Goal: Task Accomplishment & Management: Use online tool/utility

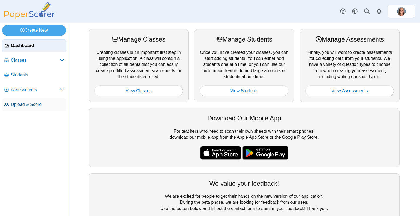
click at [43, 104] on span "Upload & Score" at bounding box center [37, 105] width 53 height 6
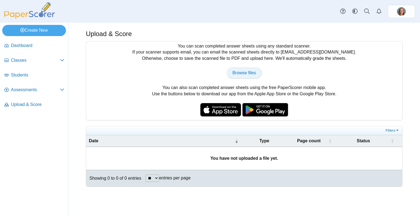
click at [248, 74] on span "Browse files" at bounding box center [244, 73] width 24 height 5
type input "**********"
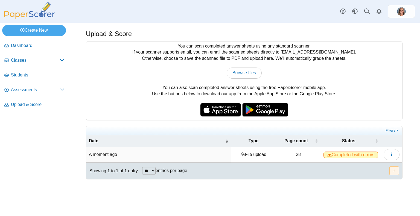
click at [364, 153] on span "Completed with errors" at bounding box center [350, 155] width 55 height 7
click at [391, 157] on button "button" at bounding box center [391, 154] width 16 height 11
click at [374, 166] on link "View scanned pages" at bounding box center [367, 166] width 66 height 8
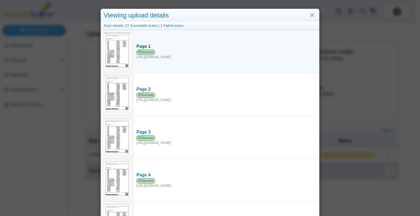
click at [188, 58] on div "Success https://forms.paperscorer.com/scans/10/5664/238932/3166624_SEPTEMBER_24…" at bounding box center [226, 55] width 180 height 10
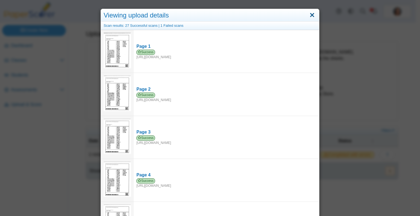
click at [310, 16] on link "Close" at bounding box center [312, 15] width 8 height 9
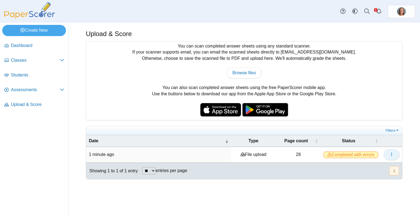
click at [388, 153] on button "button" at bounding box center [391, 154] width 16 height 11
click at [365, 165] on link "View scanned pages" at bounding box center [367, 166] width 66 height 8
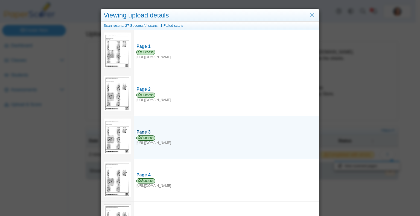
click at [242, 136] on div "Success https://forms.paperscorer.com/scans/10/5664/238932/3166629_SEPTEMBER_24…" at bounding box center [226, 141] width 180 height 10
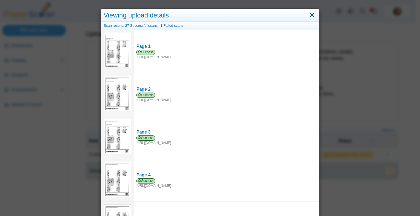
click at [310, 14] on link "Close" at bounding box center [312, 15] width 8 height 9
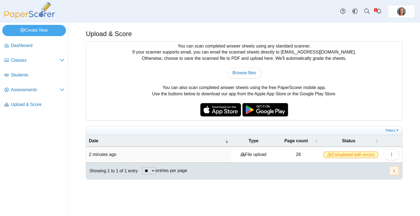
click at [298, 153] on td "28" at bounding box center [298, 155] width 45 height 16
click at [392, 154] on icon "button" at bounding box center [391, 154] width 4 height 4
click at [360, 184] on div "Upload & Score You can scan completed answer sheets using any standard scanner.…" at bounding box center [243, 119] width 351 height 193
click at [42, 58] on span "Classes" at bounding box center [35, 60] width 49 height 6
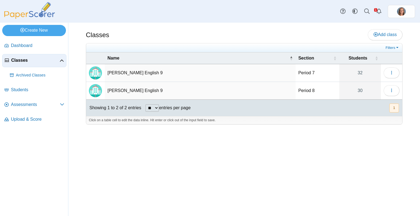
click at [142, 75] on td "Sutphin CP English 9" at bounding box center [200, 73] width 191 height 18
click at [379, 9] on icon "Alerts" at bounding box center [378, 10] width 5 height 5
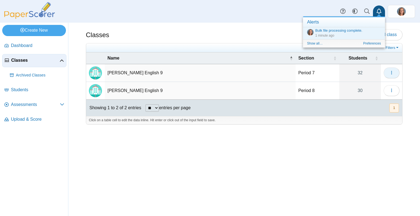
click at [395, 72] on button "button" at bounding box center [391, 73] width 16 height 11
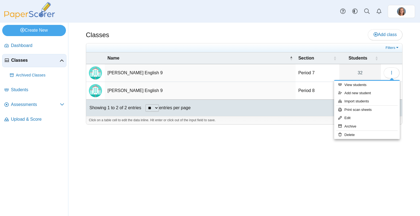
click at [373, 198] on div "Classes Add class Filters 32" at bounding box center [243, 119] width 351 height 193
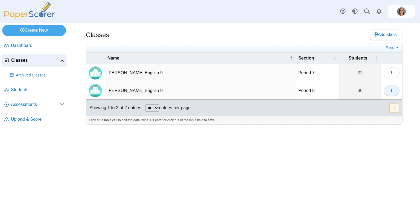
click at [396, 93] on button "button" at bounding box center [391, 90] width 16 height 11
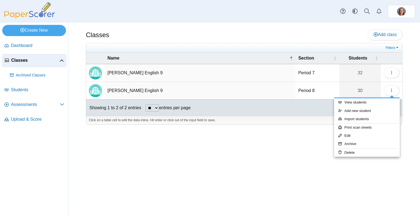
click at [305, 140] on div "Classes Add class Filters 32" at bounding box center [243, 119] width 351 height 193
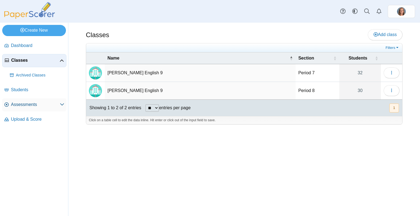
click at [38, 102] on span "Assessments" at bounding box center [35, 105] width 49 height 6
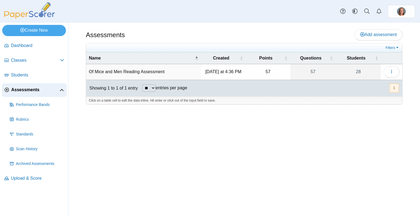
click at [164, 71] on td "Of Mice and Men Reading Assessment" at bounding box center [143, 72] width 115 height 16
click at [33, 42] on link "Dashboard" at bounding box center [34, 45] width 64 height 13
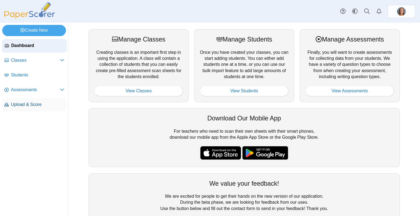
click at [30, 102] on span "Upload & Score" at bounding box center [37, 105] width 53 height 6
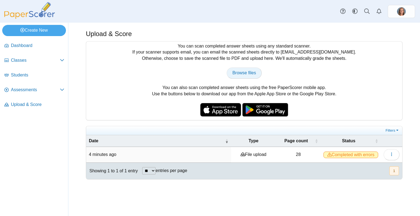
click at [256, 74] on link "Browse files" at bounding box center [244, 73] width 35 height 11
type input "**********"
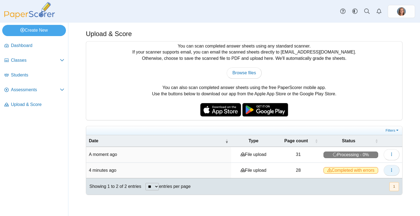
click at [395, 168] on button "button" at bounding box center [391, 170] width 16 height 11
click at [332, 204] on div "Upload & Score You can scan completed answer sheets using any standard scanner.…" at bounding box center [243, 119] width 351 height 193
click at [24, 93] on link "Assessments" at bounding box center [34, 90] width 64 height 13
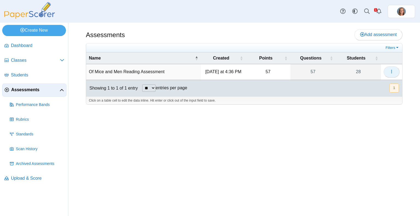
click at [392, 71] on icon "button" at bounding box center [391, 71] width 4 height 4
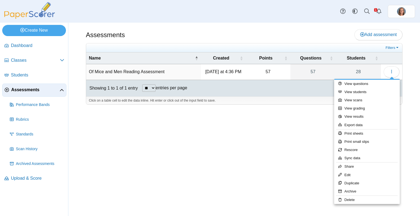
click at [0, 166] on ul "Dashboard Classes" at bounding box center [34, 113] width 68 height 152
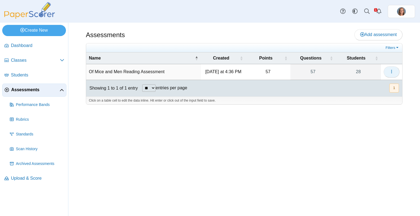
click at [390, 72] on icon "button" at bounding box center [391, 71] width 4 height 4
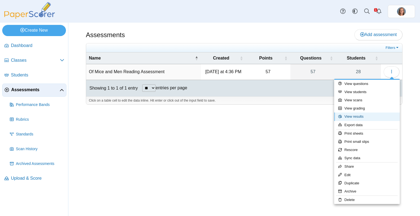
click at [363, 118] on link "View results" at bounding box center [367, 117] width 66 height 8
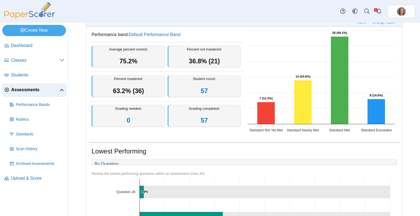
scroll to position [15, 0]
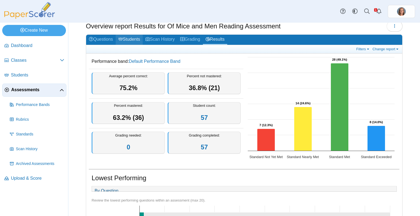
click at [136, 39] on link "Students" at bounding box center [129, 40] width 27 height 10
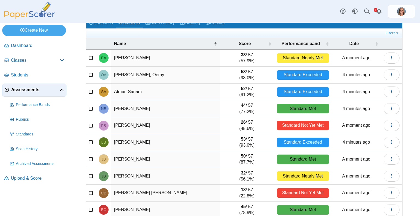
scroll to position [55, 0]
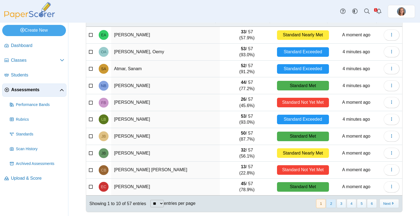
click at [328, 202] on button "2" at bounding box center [331, 203] width 10 height 9
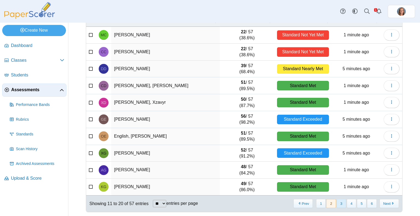
click at [339, 203] on button "3" at bounding box center [341, 203] width 10 height 9
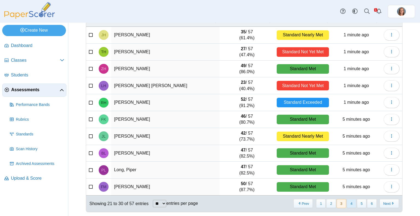
click at [347, 202] on button "4" at bounding box center [352, 203] width 10 height 9
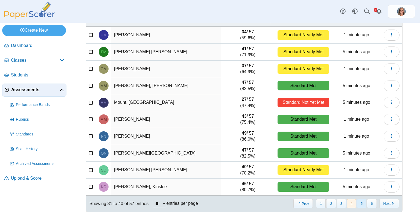
click at [357, 203] on button "5" at bounding box center [362, 203] width 10 height 9
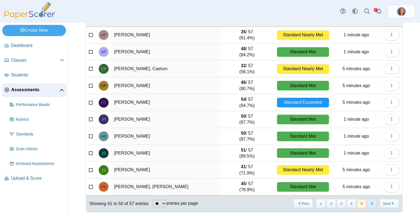
click at [367, 204] on button "6" at bounding box center [372, 203] width 10 height 9
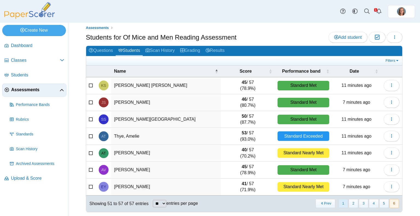
click at [340, 204] on button "1" at bounding box center [343, 203] width 10 height 9
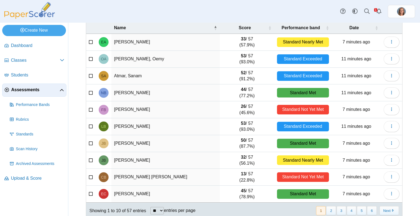
scroll to position [55, 0]
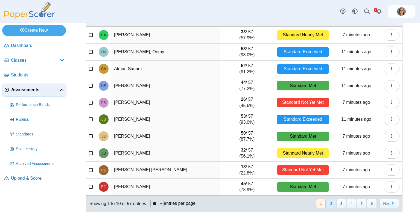
click at [329, 203] on button "2" at bounding box center [331, 203] width 10 height 9
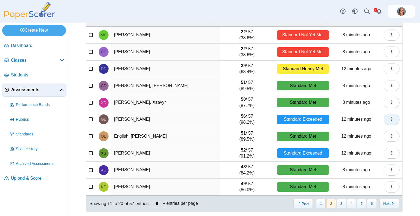
click at [385, 118] on button "button" at bounding box center [391, 119] width 16 height 11
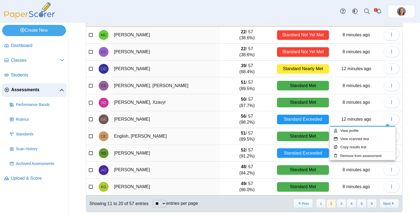
click at [408, 131] on div "Assessments Students for Of Mice and Men Reading Assessment Add student Moderat…" at bounding box center [243, 64] width 351 height 193
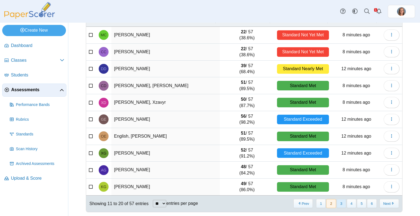
click at [339, 201] on button "3" at bounding box center [341, 203] width 10 height 9
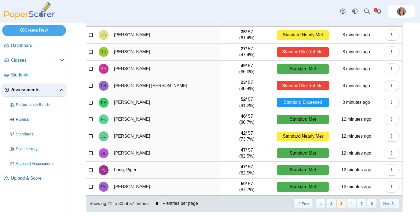
scroll to position [54, 0]
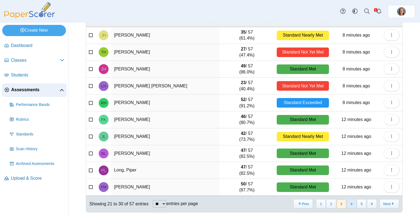
click at [347, 203] on button "4" at bounding box center [352, 203] width 10 height 9
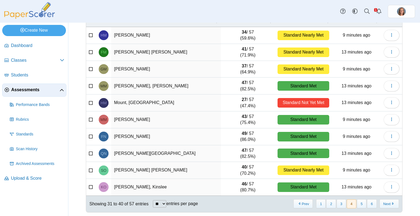
scroll to position [55, 0]
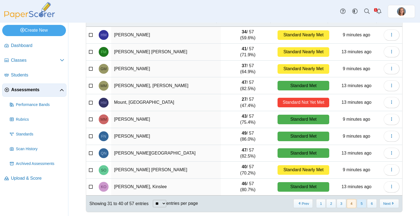
click at [360, 201] on button "5" at bounding box center [362, 203] width 10 height 9
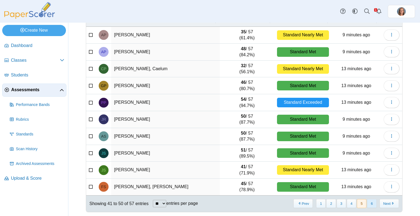
click at [369, 203] on button "6" at bounding box center [372, 203] width 10 height 9
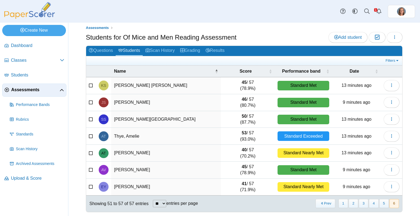
scroll to position [0, 0]
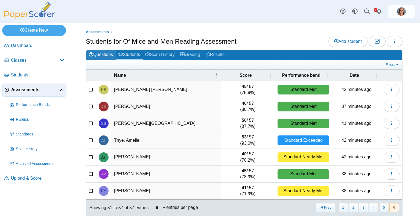
click at [108, 56] on link "Questions" at bounding box center [101, 55] width 30 height 10
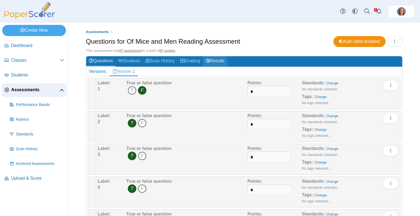
click at [220, 60] on link "Results" at bounding box center [215, 61] width 24 height 10
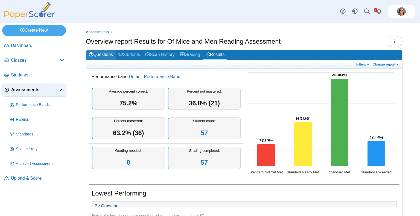
click at [109, 51] on link "Questions" at bounding box center [101, 55] width 30 height 10
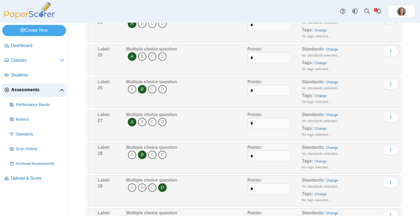
scroll to position [821, 0]
click at [152, 151] on icon "C" at bounding box center [152, 155] width 9 height 9
click at [142, 151] on icon "B" at bounding box center [142, 155] width 9 height 9
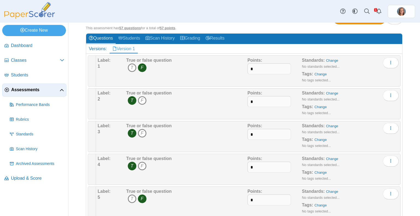
scroll to position [0, 0]
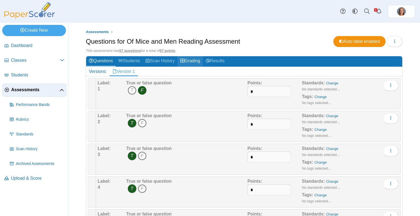
click at [198, 59] on link "Grading" at bounding box center [189, 61] width 25 height 10
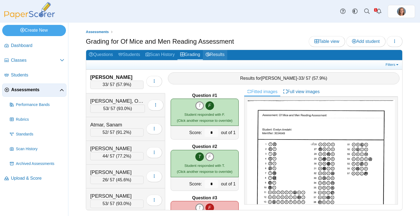
click at [210, 53] on icon at bounding box center [208, 54] width 4 height 4
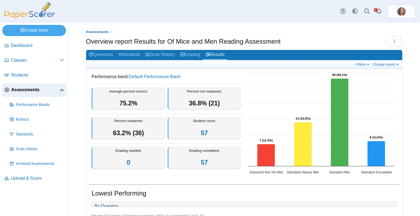
click at [180, 101] on div "Percent not mastered: 36.8% (21)" at bounding box center [204, 99] width 73 height 22
click at [110, 52] on link "Questions" at bounding box center [101, 55] width 30 height 10
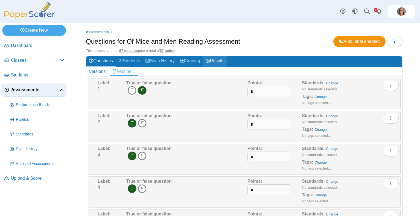
click at [220, 60] on link "Results" at bounding box center [215, 61] width 24 height 10
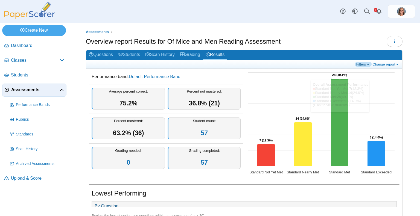
click at [356, 65] on link "Filters" at bounding box center [363, 64] width 17 height 5
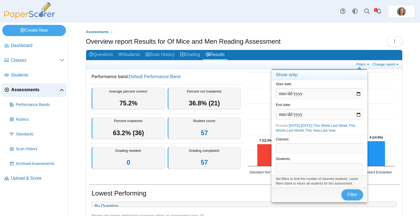
click at [325, 59] on h2 "Questions Students Scan History Grading Results" at bounding box center [244, 55] width 316 height 10
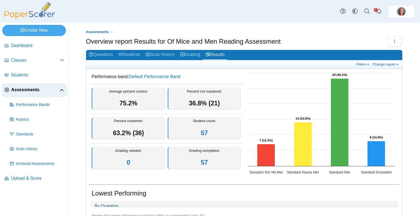
scroll to position [13, 0]
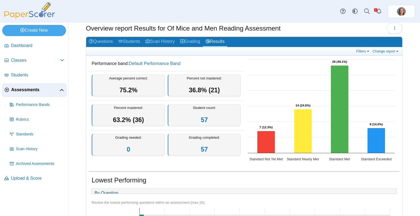
click at [194, 118] on div "Student count: 57" at bounding box center [204, 115] width 73 height 22
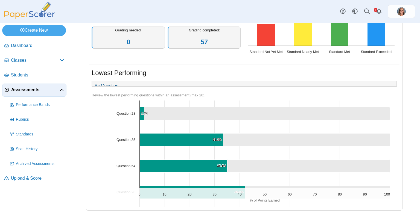
scroll to position [0, 0]
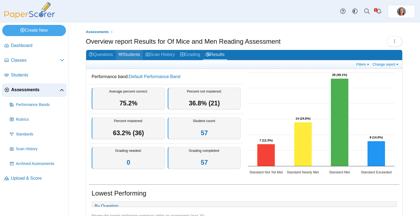
click at [134, 59] on link "Students" at bounding box center [129, 55] width 27 height 10
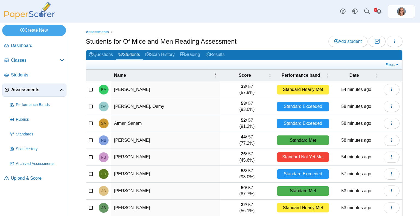
scroll to position [55, 0]
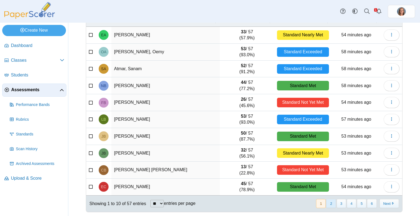
click at [328, 204] on button "2" at bounding box center [331, 203] width 10 height 9
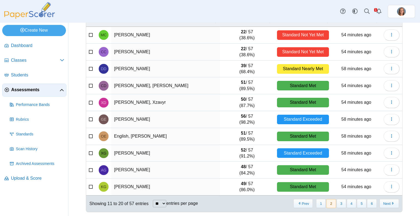
click at [310, 121] on div "Standard Exceeded" at bounding box center [303, 120] width 52 height 10
click at [389, 119] on icon "button" at bounding box center [391, 119] width 4 height 4
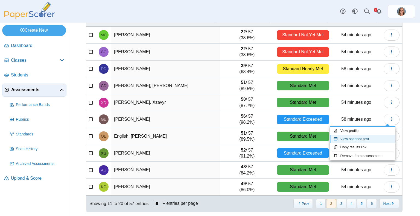
click at [360, 140] on link "View scanned test" at bounding box center [363, 139] width 66 height 8
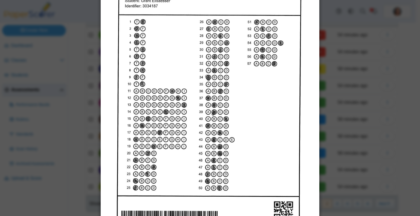
scroll to position [0, 0]
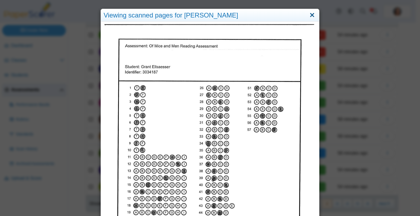
click at [311, 16] on link "Close" at bounding box center [312, 15] width 8 height 9
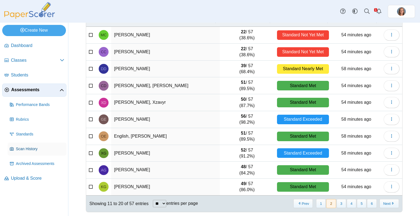
click at [36, 146] on span "Scan History" at bounding box center [40, 148] width 48 height 5
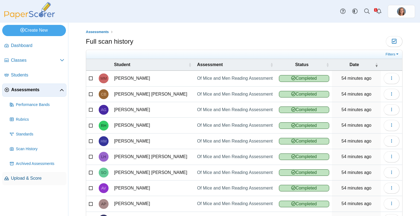
click at [34, 179] on span "Upload & Score" at bounding box center [37, 178] width 53 height 6
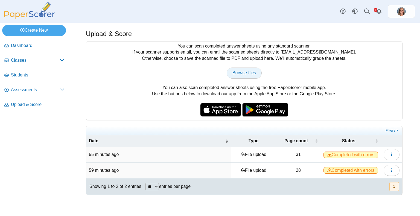
click at [230, 70] on link "Browse files" at bounding box center [244, 73] width 35 height 11
type input "**********"
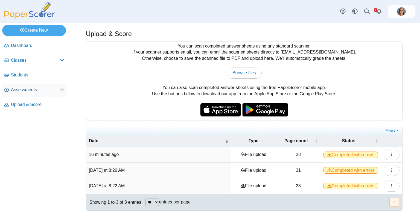
click at [31, 88] on span "Assessments" at bounding box center [35, 90] width 49 height 6
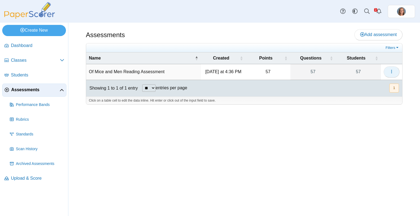
click at [390, 70] on icon "button" at bounding box center [391, 71] width 4 height 4
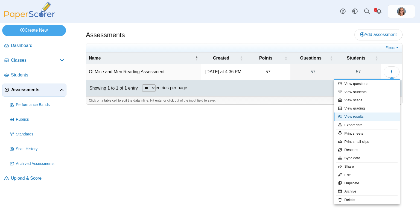
click at [366, 117] on link "View results" at bounding box center [367, 117] width 66 height 8
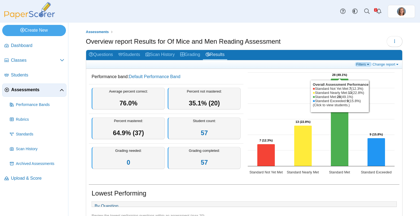
click at [361, 65] on link "Filters" at bounding box center [363, 64] width 17 height 5
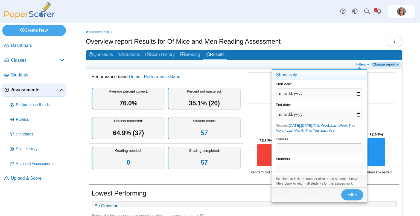
click at [382, 63] on link "Change report" at bounding box center [386, 64] width 30 height 5
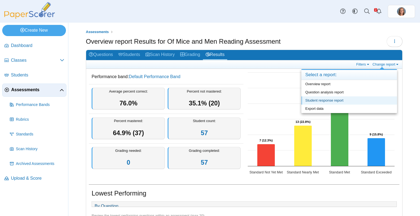
click at [342, 100] on link "Student response report" at bounding box center [349, 100] width 96 height 8
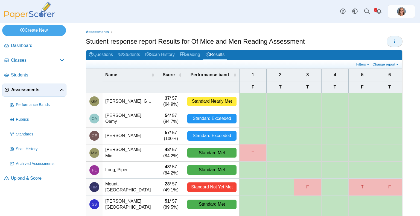
click at [388, 46] on button "button" at bounding box center [394, 41] width 16 height 11
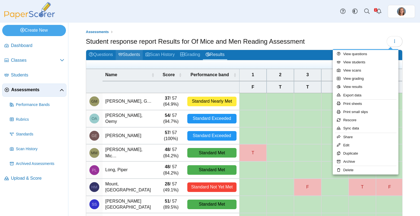
click at [133, 54] on link "Students" at bounding box center [129, 55] width 27 height 10
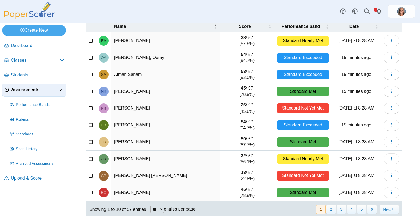
scroll to position [55, 0]
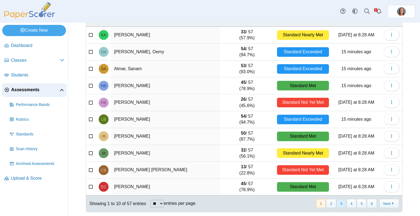
click at [336, 205] on button "3" at bounding box center [341, 203] width 10 height 9
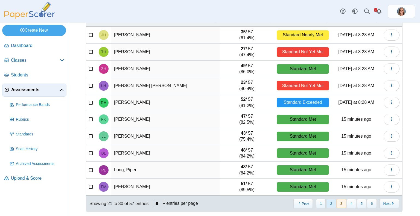
click at [327, 205] on button "2" at bounding box center [331, 203] width 10 height 9
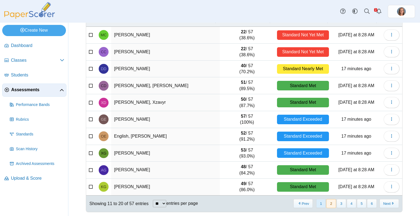
click at [320, 204] on button "1" at bounding box center [321, 203] width 10 height 9
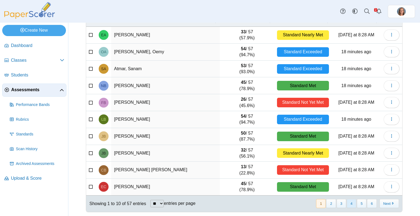
click at [348, 204] on button "4" at bounding box center [352, 203] width 10 height 9
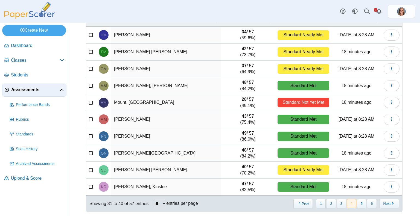
drag, startPoint x: 356, startPoint y: 201, endPoint x: 359, endPoint y: 187, distance: 14.3
click at [359, 187] on div "Name Score Performance band Date HM Matuska, Hope 34 / 57 (59.6%) Standard Near…" at bounding box center [244, 113] width 316 height 197
click at [358, 204] on button "5" at bounding box center [362, 203] width 10 height 9
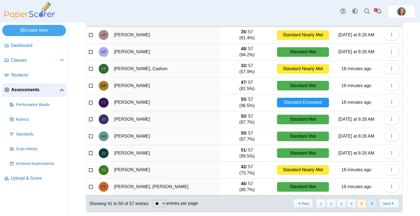
click at [368, 201] on button "6" at bounding box center [372, 203] width 10 height 9
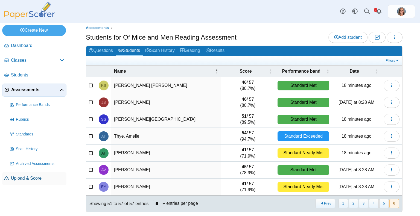
click at [39, 178] on span "Upload & Score" at bounding box center [37, 178] width 53 height 6
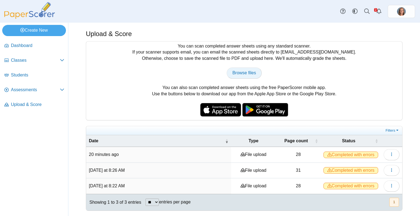
click at [240, 72] on span "Browse files" at bounding box center [244, 73] width 24 height 5
type input "**********"
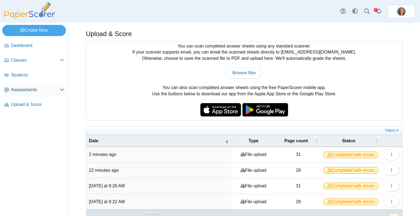
click at [31, 90] on span "Assessments" at bounding box center [35, 90] width 49 height 6
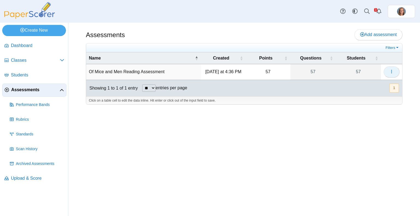
click at [395, 75] on button "button" at bounding box center [391, 71] width 16 height 11
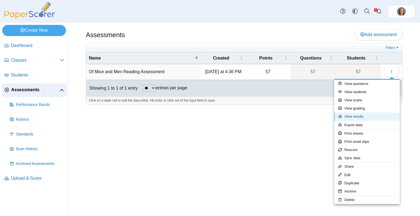
click at [362, 115] on link "View results" at bounding box center [367, 117] width 66 height 8
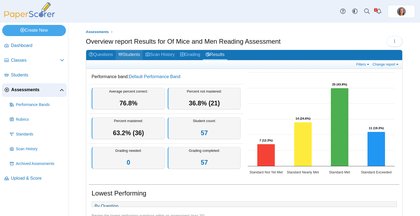
click at [128, 55] on link "Students" at bounding box center [129, 55] width 27 height 10
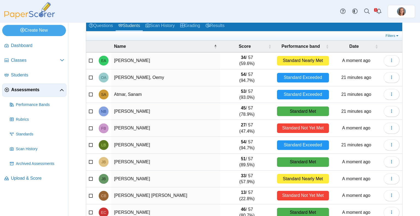
scroll to position [55, 0]
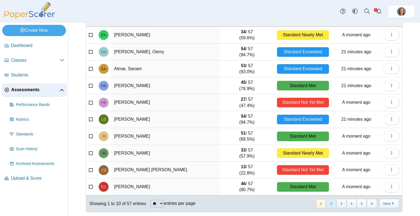
click at [328, 203] on button "2" at bounding box center [331, 203] width 10 height 9
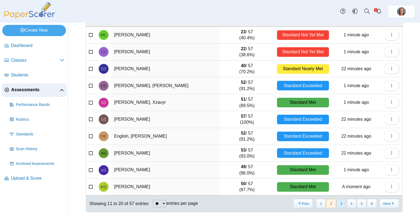
click at [340, 204] on button "3" at bounding box center [341, 203] width 10 height 9
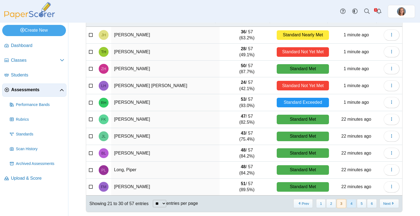
click at [347, 204] on button "4" at bounding box center [352, 203] width 10 height 9
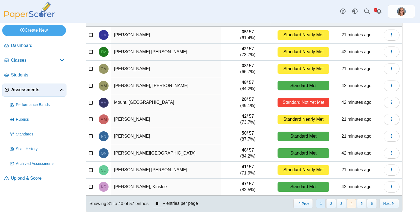
click at [317, 204] on button "1" at bounding box center [321, 203] width 10 height 9
click at [318, 204] on button "1" at bounding box center [321, 203] width 10 height 9
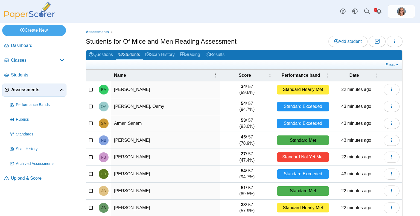
scroll to position [55, 0]
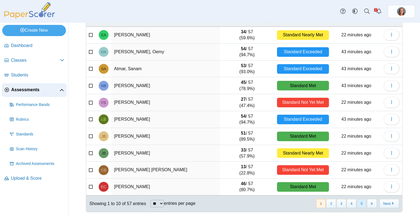
click at [357, 204] on button "5" at bounding box center [362, 203] width 10 height 9
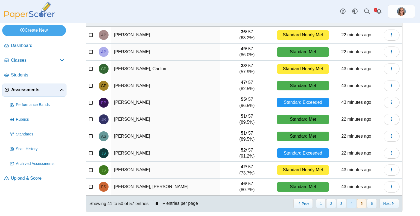
click at [350, 204] on button "4" at bounding box center [352, 203] width 10 height 9
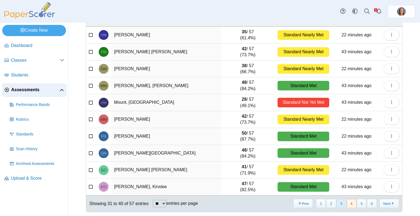
drag, startPoint x: 337, startPoint y: 200, endPoint x: 339, endPoint y: 203, distance: 3.6
click at [339, 203] on button "3" at bounding box center [341, 203] width 10 height 9
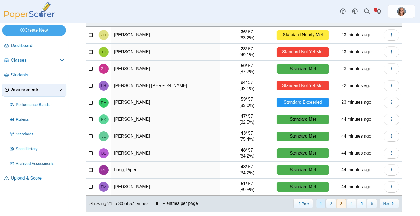
click at [320, 201] on button "1" at bounding box center [321, 203] width 10 height 9
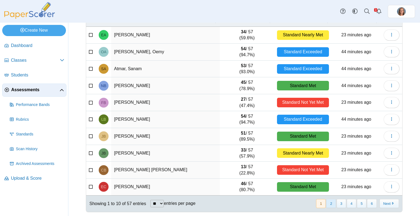
click at [327, 202] on button "2" at bounding box center [331, 203] width 10 height 9
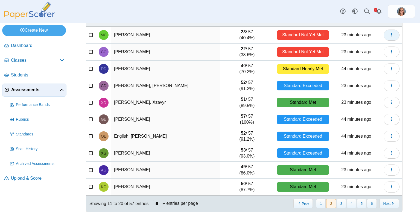
click at [391, 34] on button "button" at bounding box center [391, 35] width 16 height 11
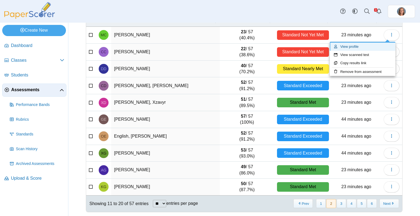
click at [370, 48] on link "View profile" at bounding box center [363, 47] width 66 height 8
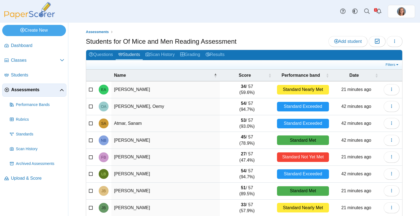
scroll to position [55, 0]
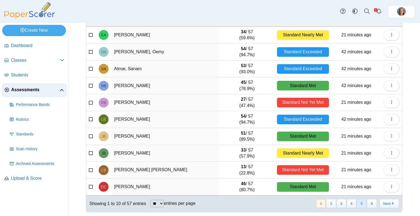
click at [357, 206] on button "5" at bounding box center [362, 203] width 10 height 9
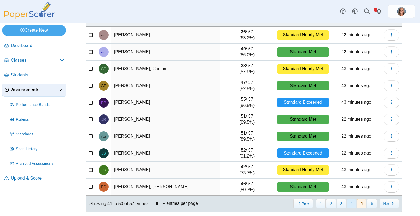
click at [348, 205] on button "4" at bounding box center [352, 203] width 10 height 9
